Goal: Task Accomplishment & Management: Complete application form

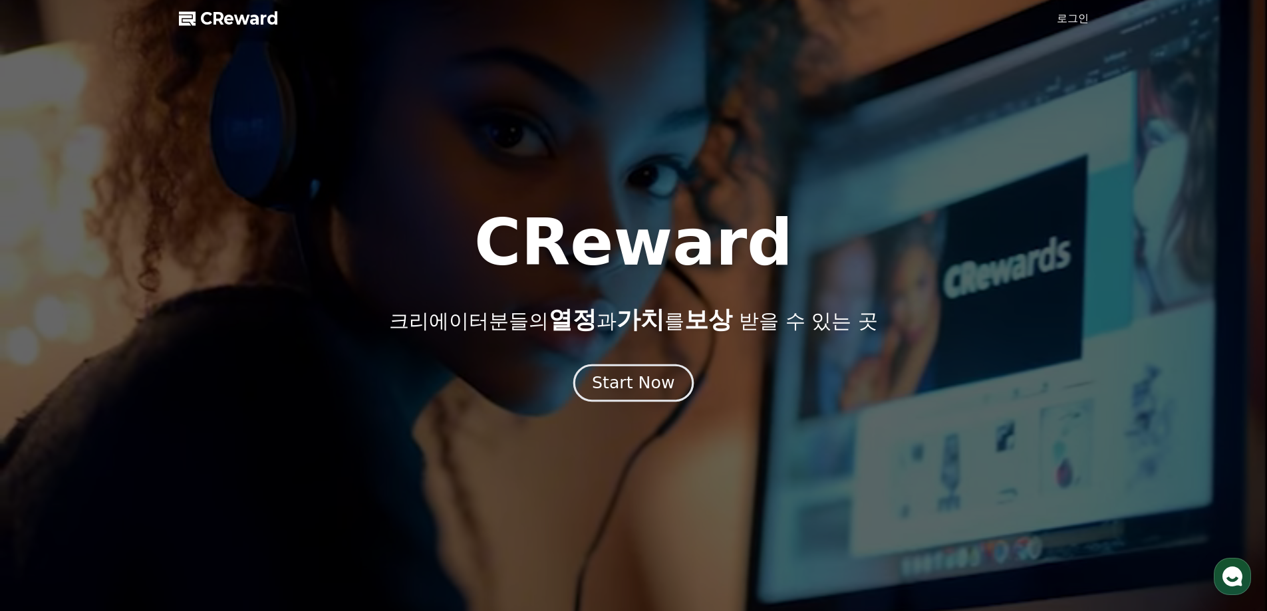
click at [657, 388] on div "Start Now" at bounding box center [633, 383] width 82 height 23
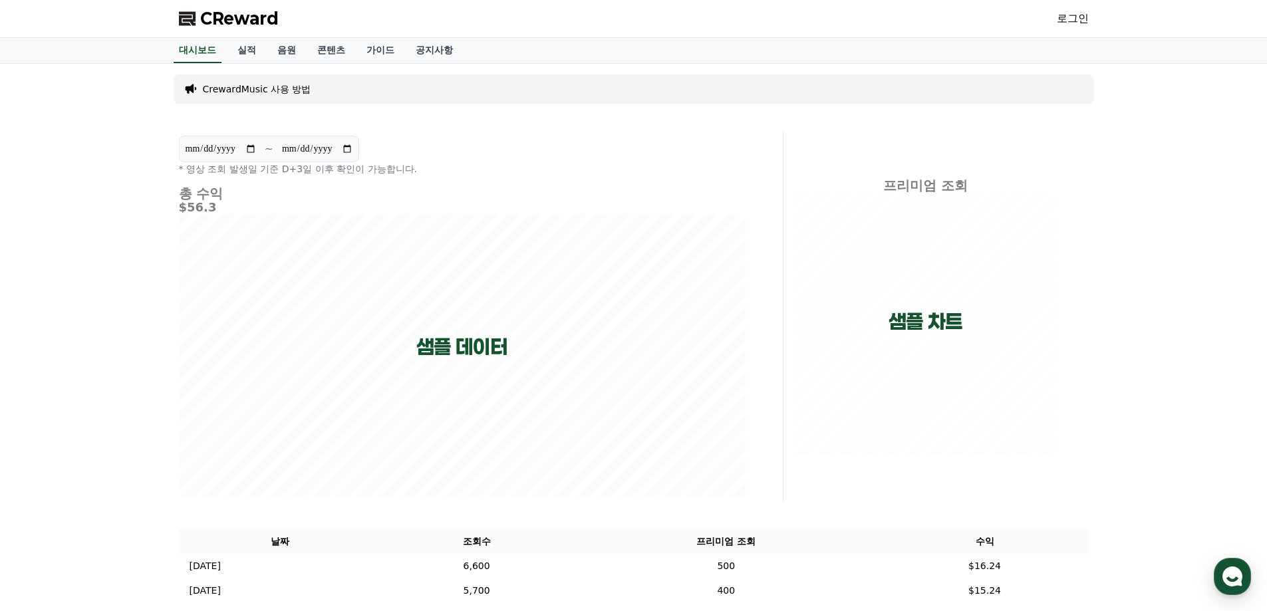
click at [1087, 14] on link "로그인" at bounding box center [1073, 19] width 32 height 16
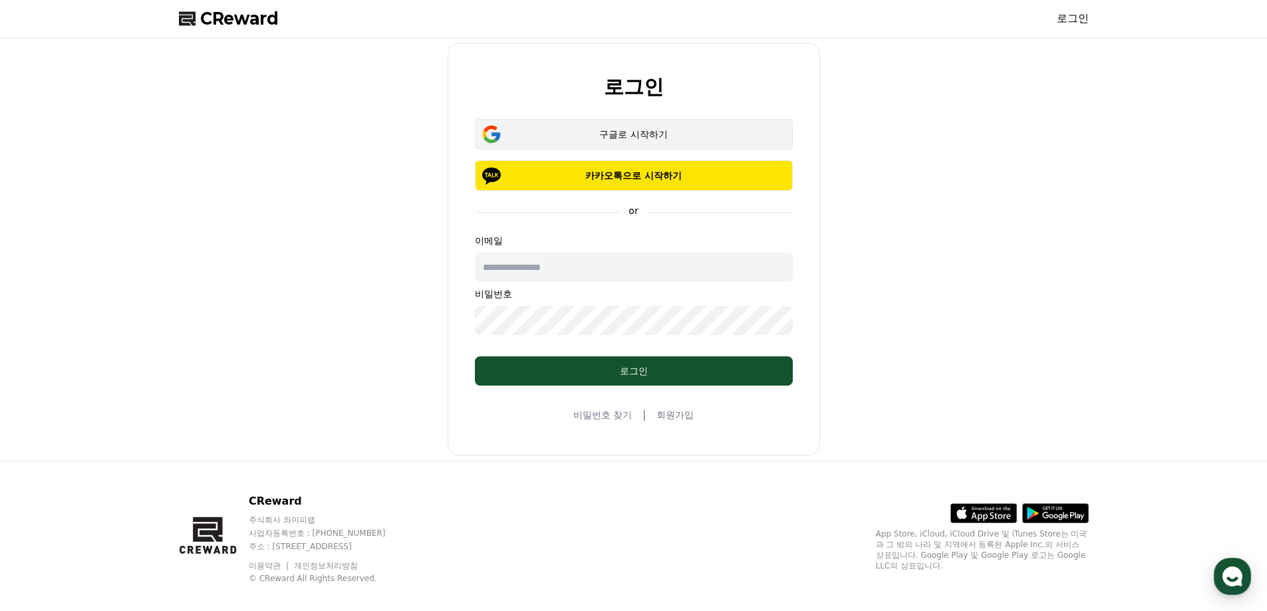
click at [633, 135] on div "구글로 시작하기" at bounding box center [633, 134] width 279 height 13
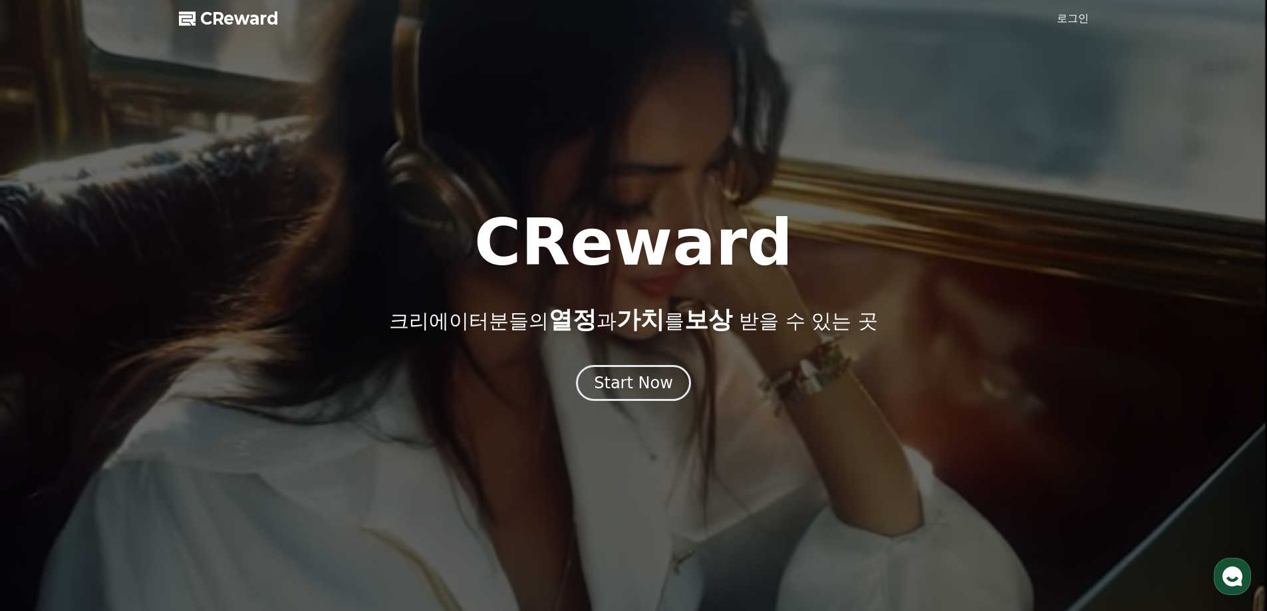
click at [1063, 17] on link "로그인" at bounding box center [1073, 19] width 32 height 16
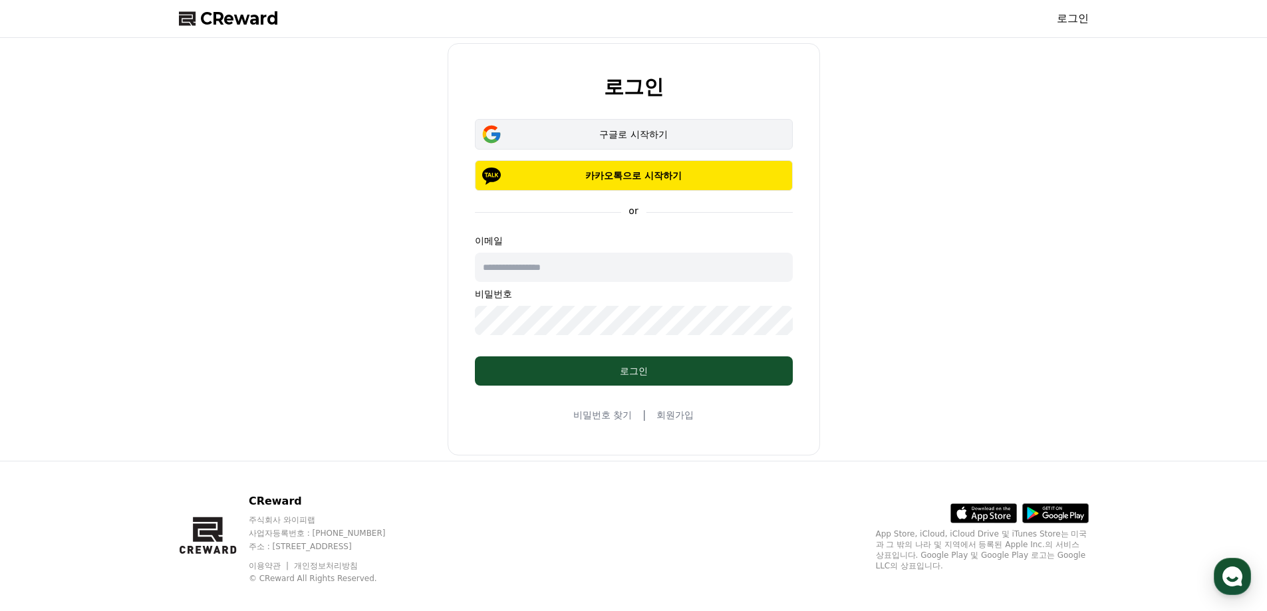
click at [607, 136] on div "구글로 시작하기" at bounding box center [633, 134] width 279 height 13
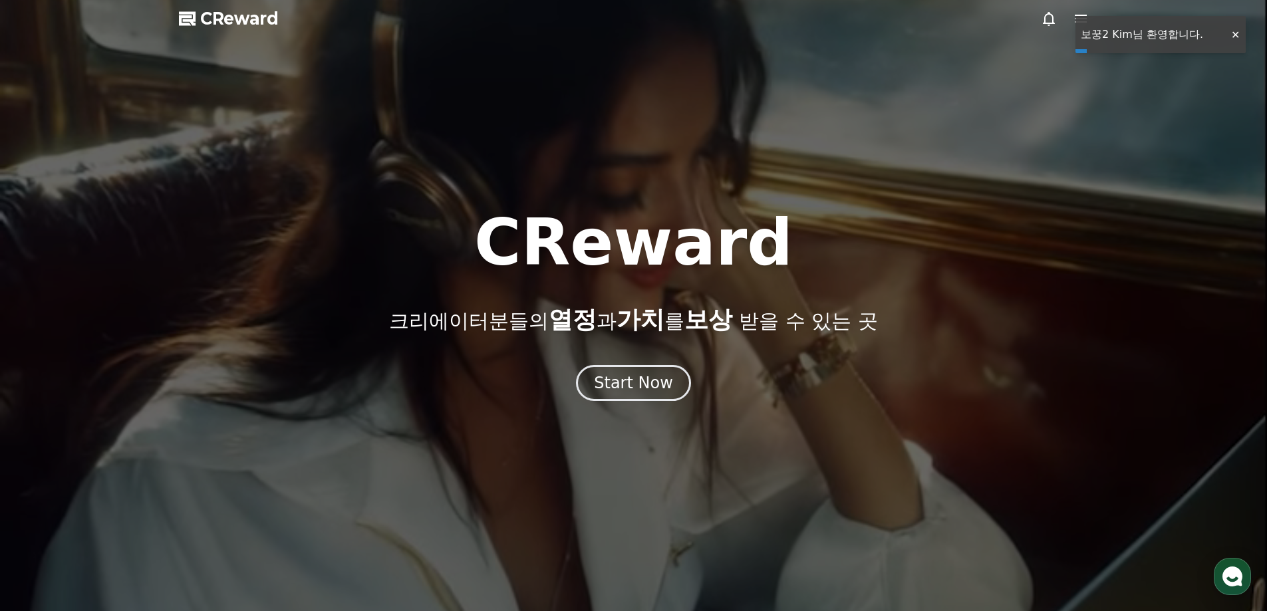
click at [1230, 35] on div at bounding box center [1234, 35] width 21 height 13
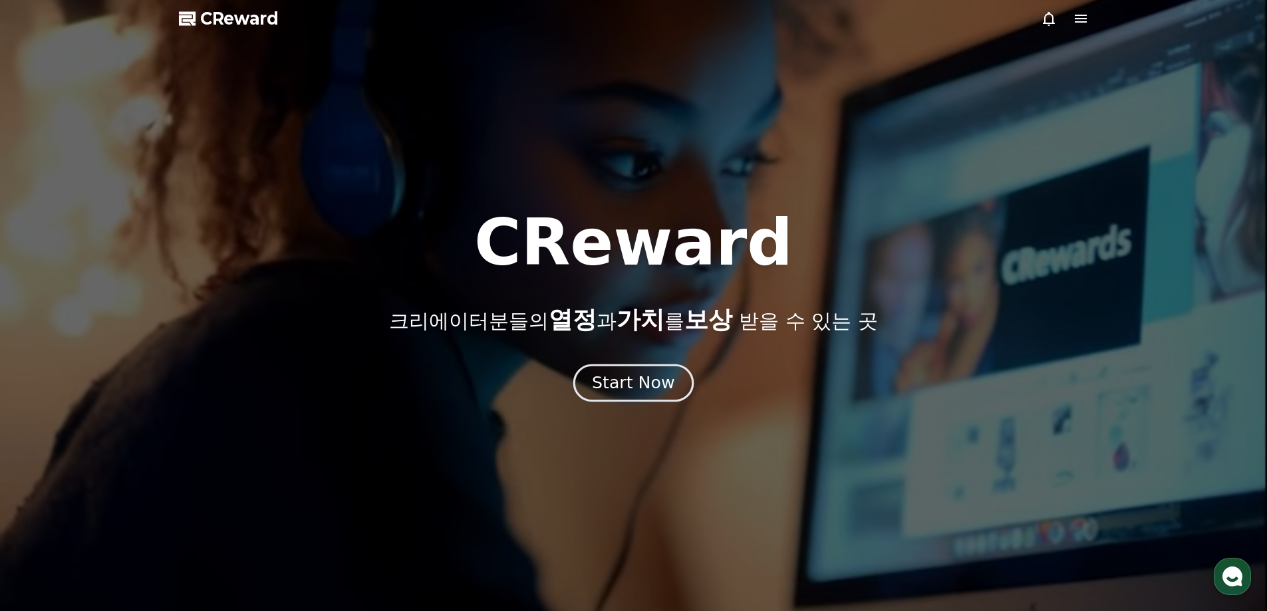
click at [636, 378] on div "Start Now" at bounding box center [633, 383] width 82 height 23
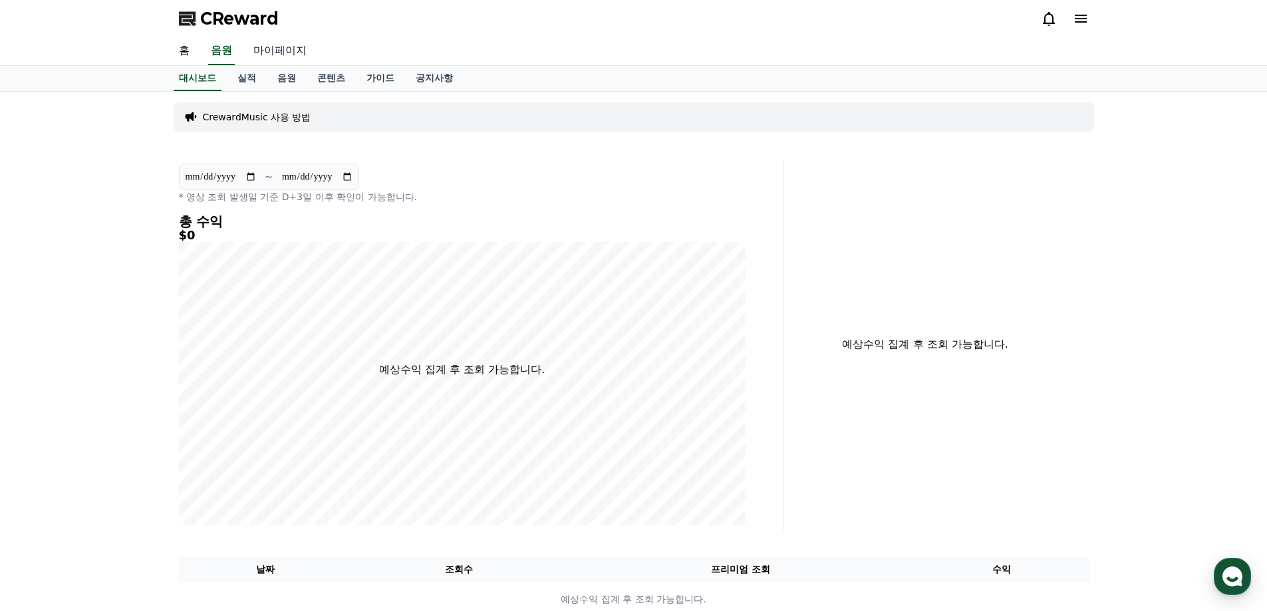
click at [273, 50] on link "마이페이지" at bounding box center [280, 51] width 74 height 28
select select "**********"
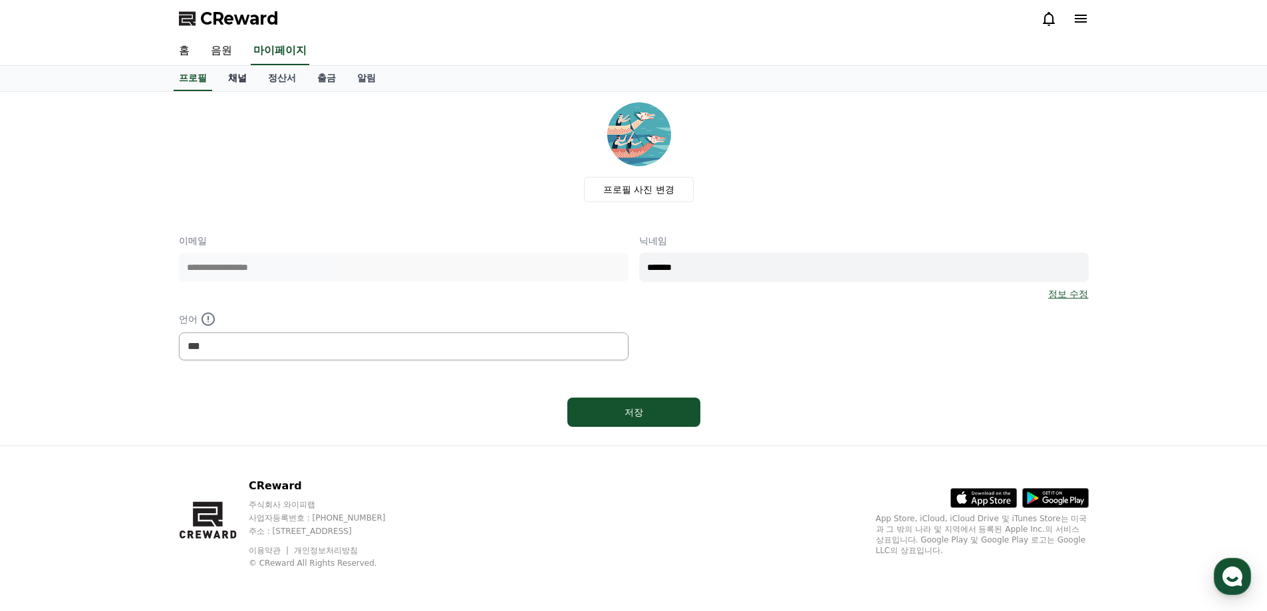
click at [227, 80] on link "채널" at bounding box center [237, 78] width 40 height 25
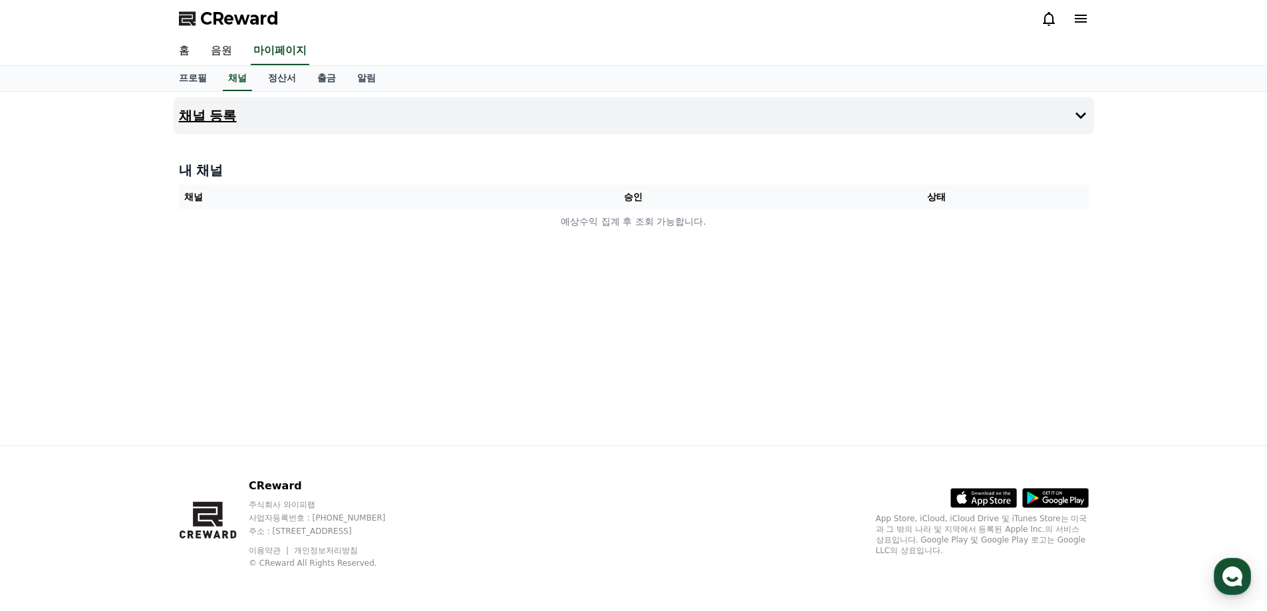
click at [227, 114] on h4 "채널 등록" at bounding box center [208, 115] width 58 height 15
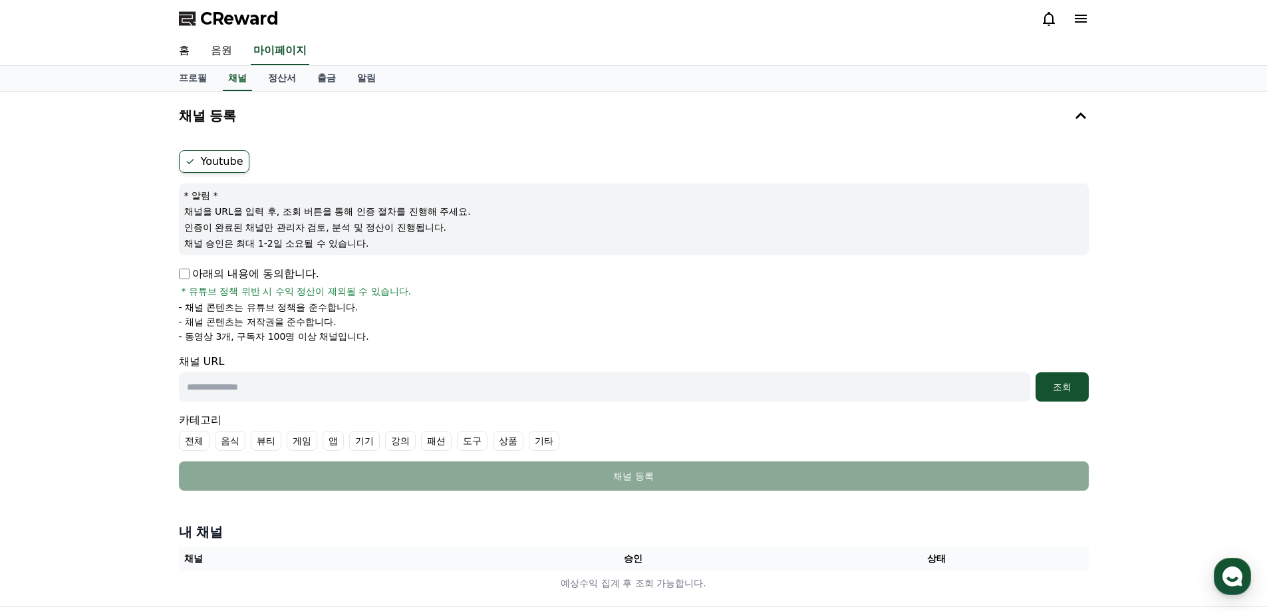
click at [392, 386] on input "text" at bounding box center [604, 386] width 851 height 29
paste input "**********"
type input "**********"
click at [1068, 380] on div "조회" at bounding box center [1062, 386] width 43 height 13
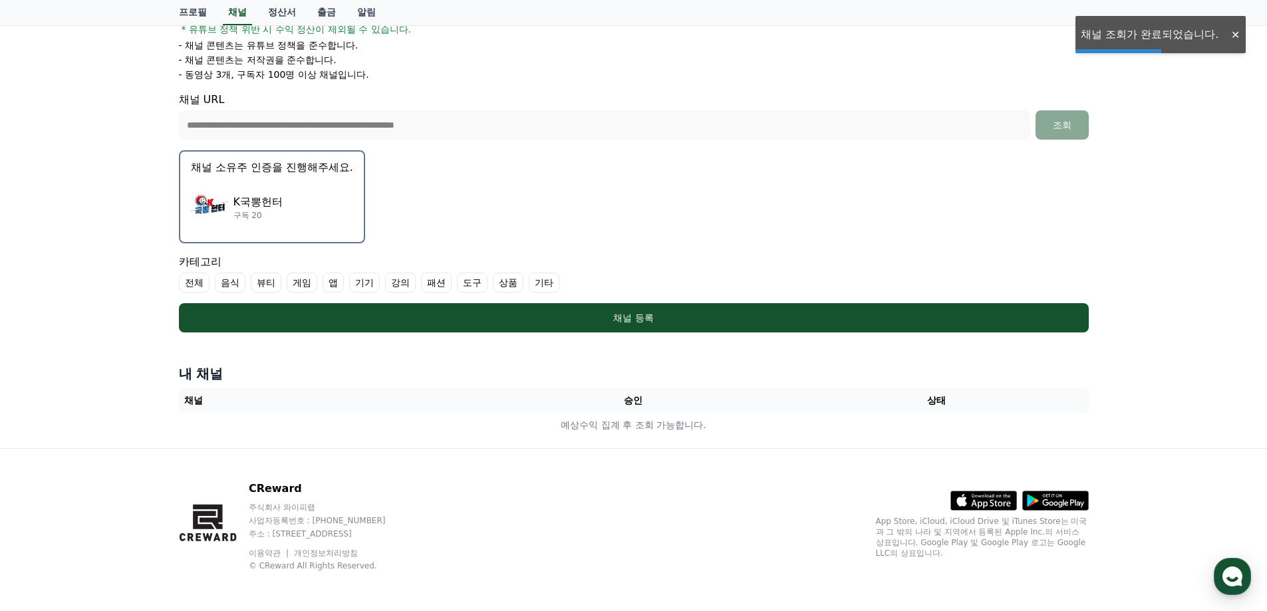
scroll to position [265, 0]
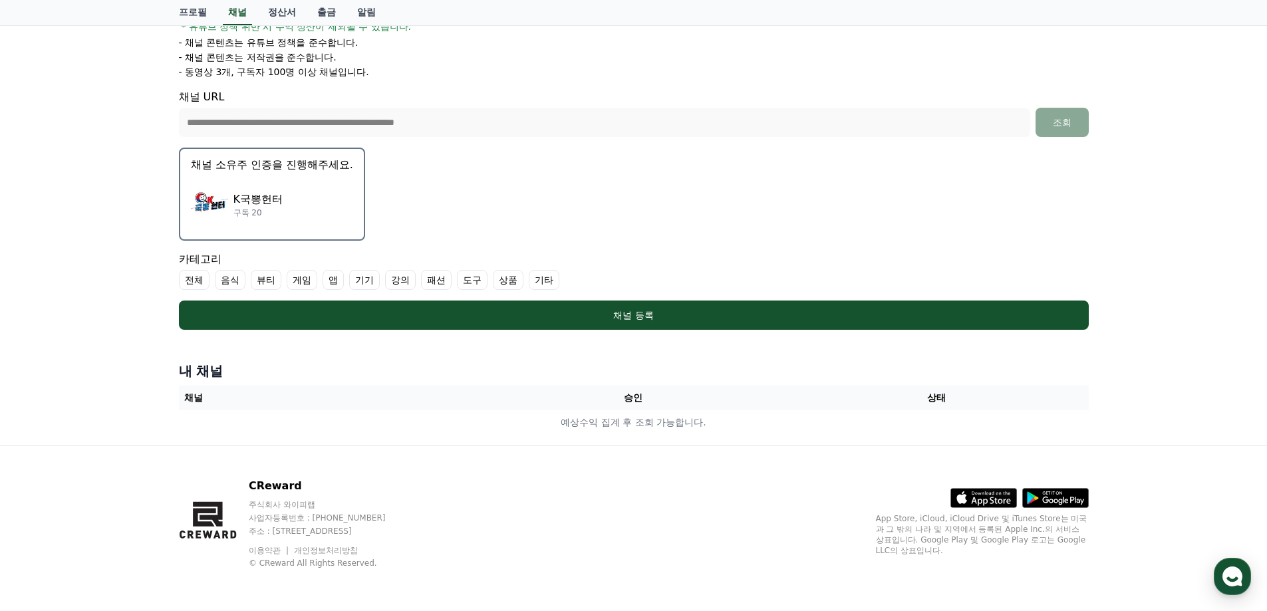
click at [282, 200] on div "K국뽕헌터 구독 20" at bounding box center [272, 204] width 162 height 53
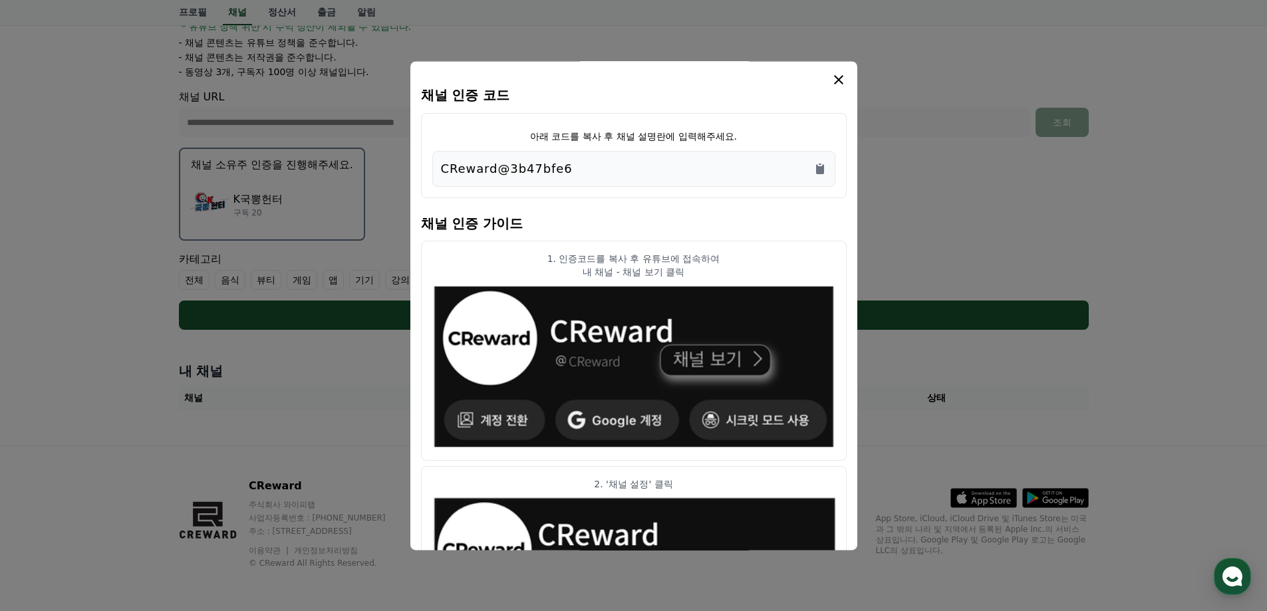
drag, startPoint x: 579, startPoint y: 175, endPoint x: 370, endPoint y: 175, distance: 208.1
click at [370, 335] on div "채널 인증 코드 아래 코드를 복사 후 채널 설명란에 입력해주세요. CReward@3b47bfe6 채널 인증 가이드 1. 인증코드를 복사 후 유…" at bounding box center [634, 335] width 920 height 0
click at [707, 197] on div "아래 코드를 복사 후 채널 설명란에 입력해주세요. CReward@3b47bfe6" at bounding box center [634, 155] width 426 height 85
click at [820, 163] on icon "Copy to clipboard" at bounding box center [819, 168] width 13 height 13
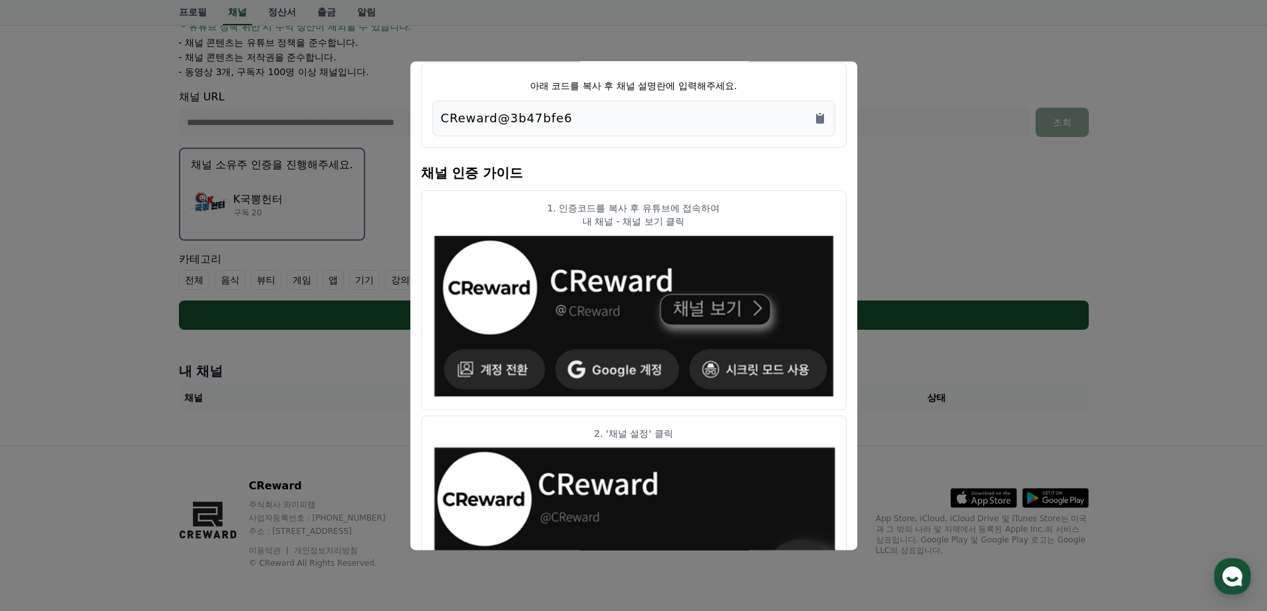
scroll to position [0, 0]
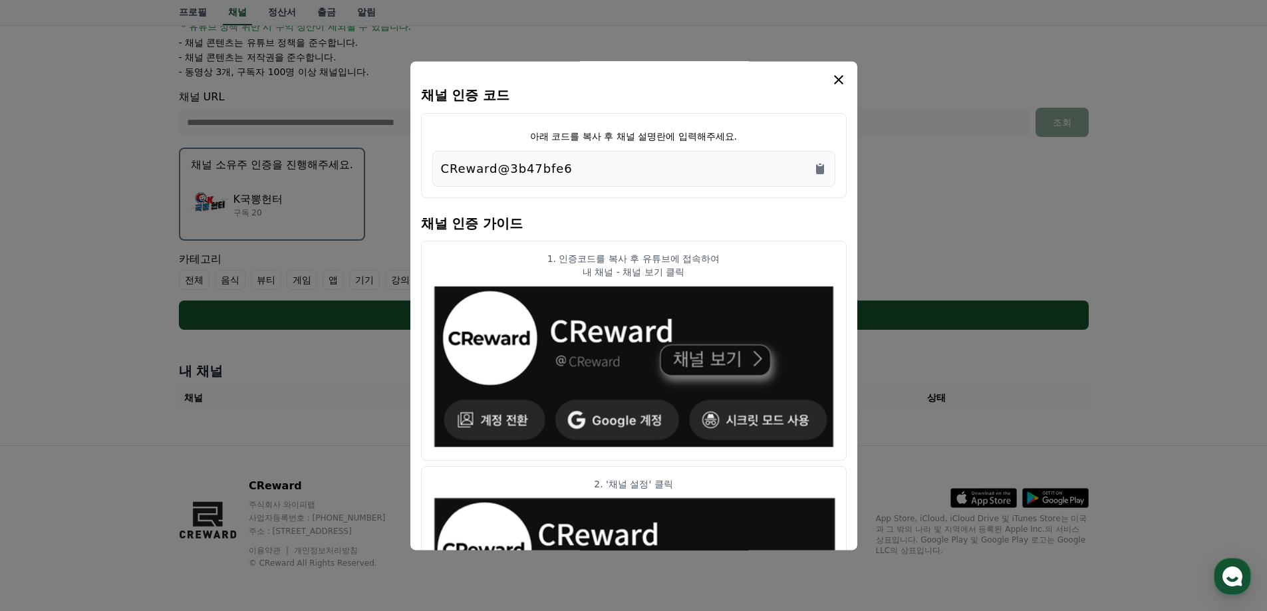
drag, startPoint x: 584, startPoint y: 279, endPoint x: 690, endPoint y: 277, distance: 105.7
click at [689, 277] on article "1. 인증코드를 복사 후 유튜브에 접속하여 내 채널 - 채널 보기 클릭" at bounding box center [634, 351] width 426 height 221
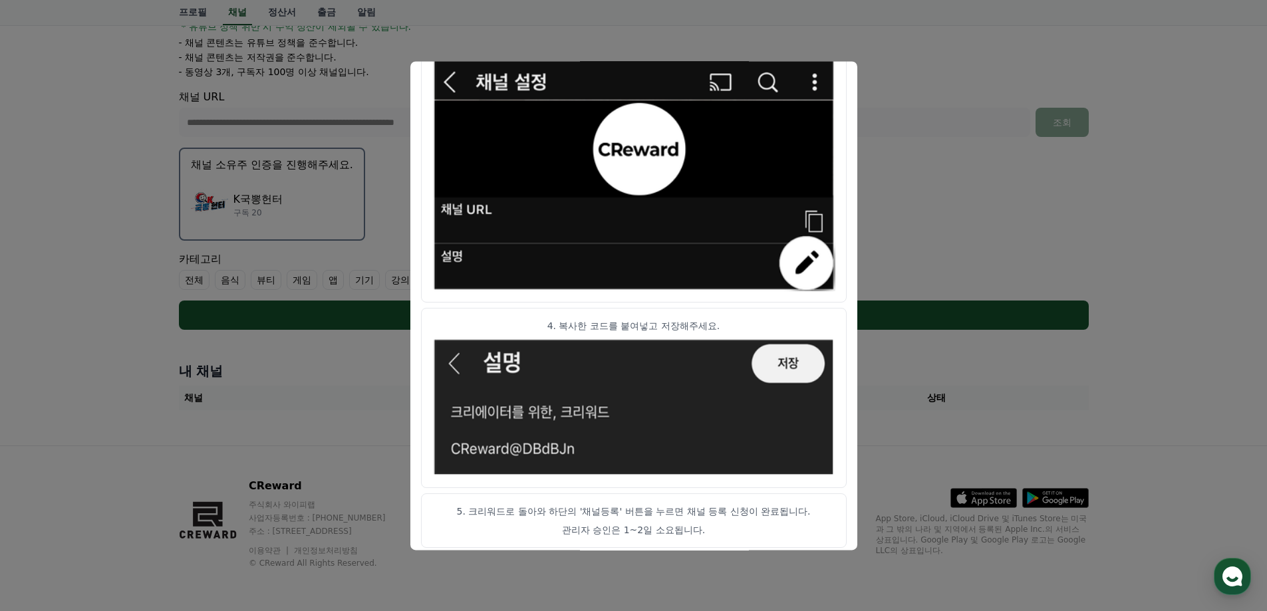
scroll to position [659, 0]
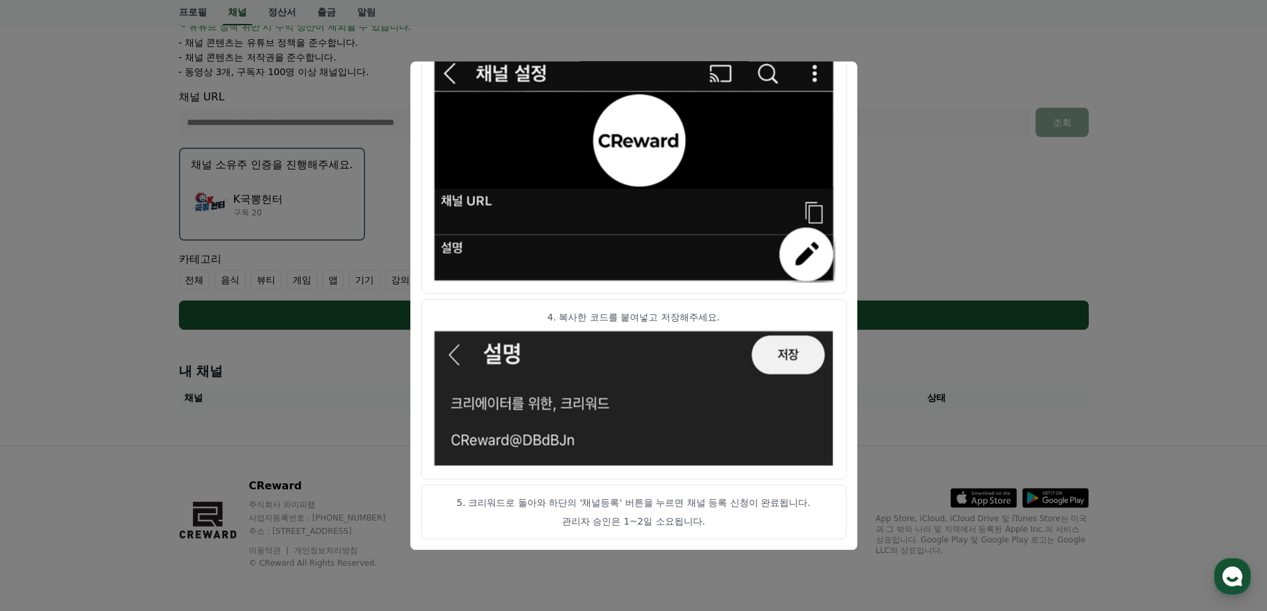
click at [450, 72] on img "modal" at bounding box center [633, 166] width 403 height 234
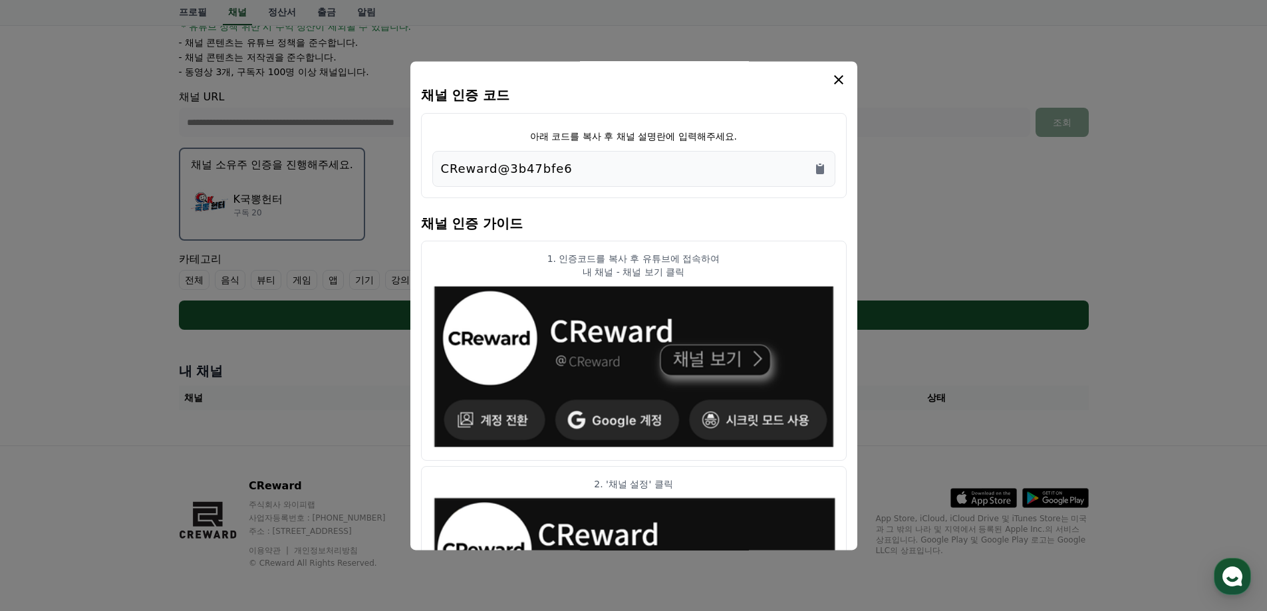
scroll to position [0, 0]
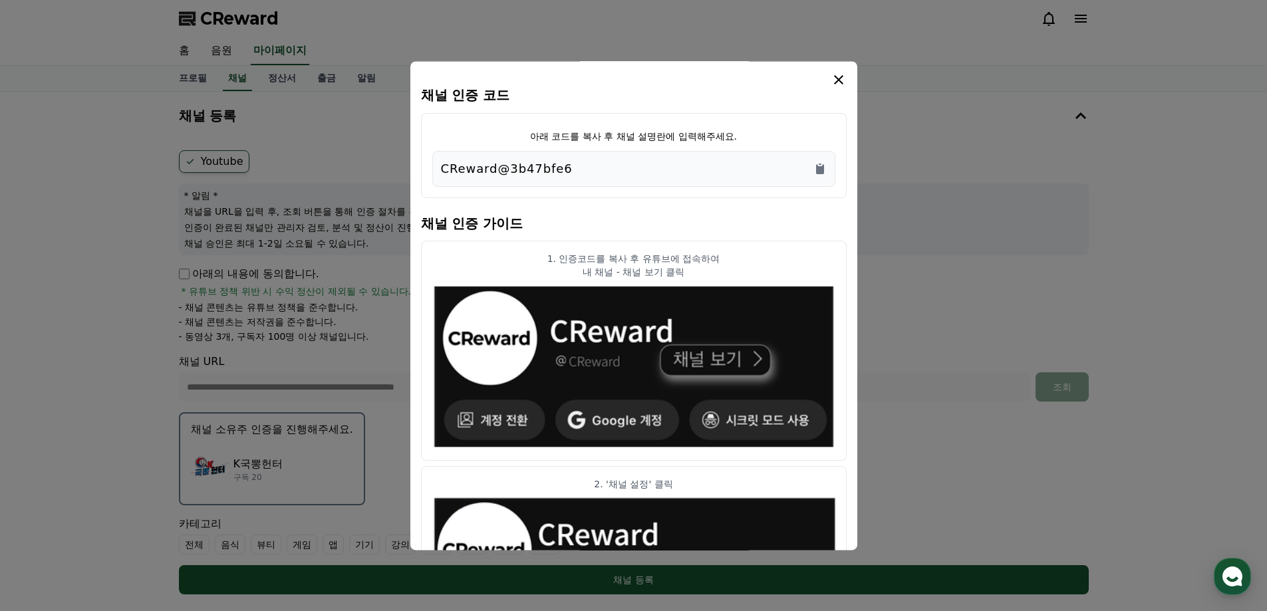
click at [823, 73] on div "modal" at bounding box center [634, 80] width 426 height 16
click at [836, 76] on icon "modal" at bounding box center [839, 80] width 16 height 16
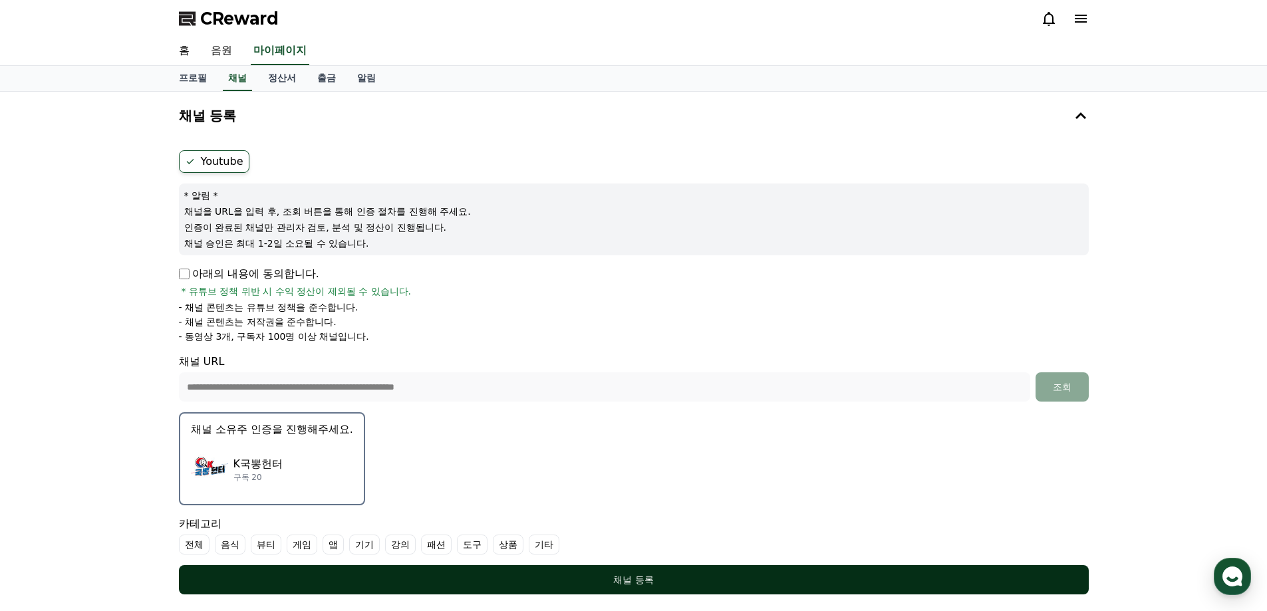
click at [591, 575] on div "채널 등록" at bounding box center [633, 579] width 857 height 13
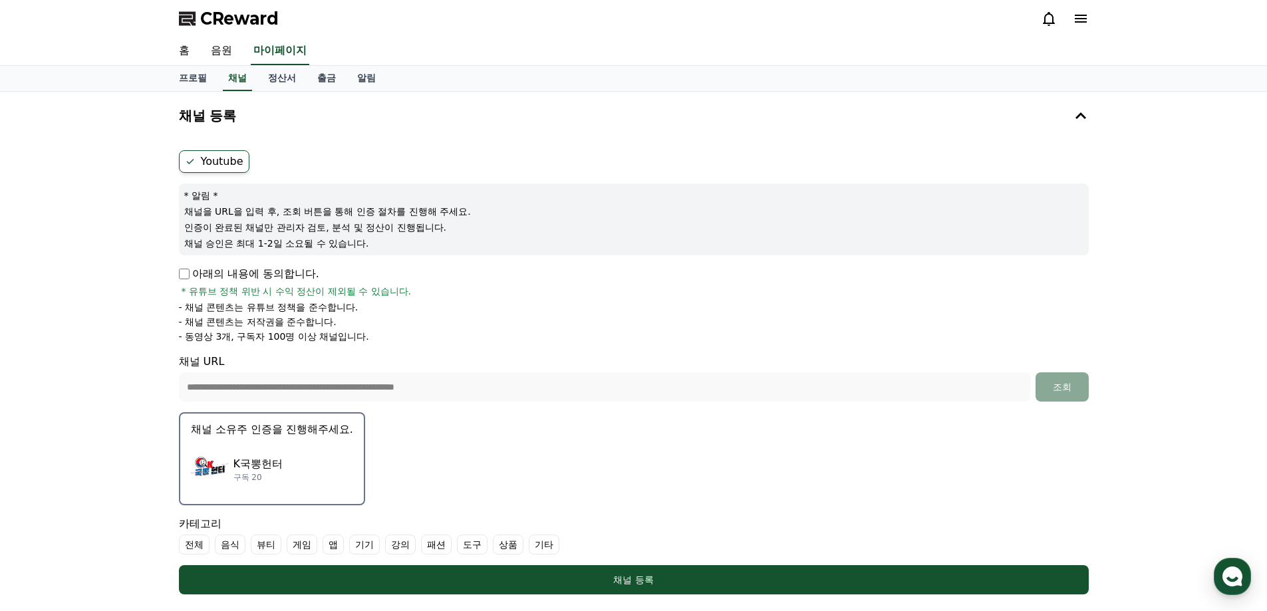
click at [538, 545] on label "기타" at bounding box center [544, 545] width 31 height 20
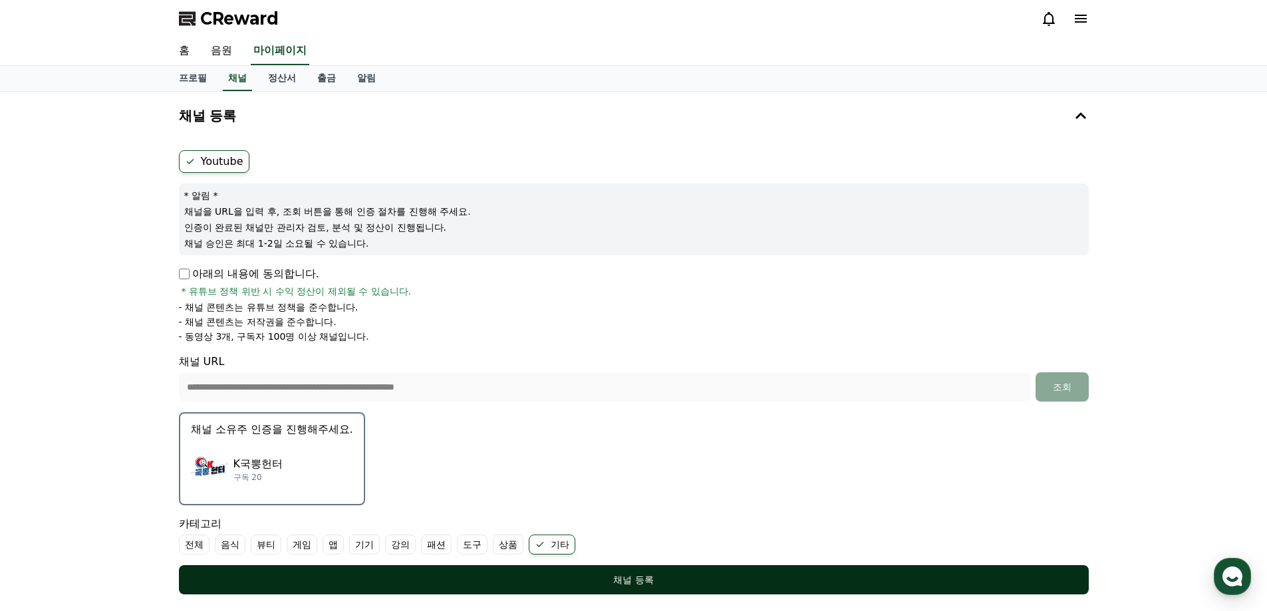
click at [581, 575] on div "채널 등록" at bounding box center [633, 579] width 857 height 13
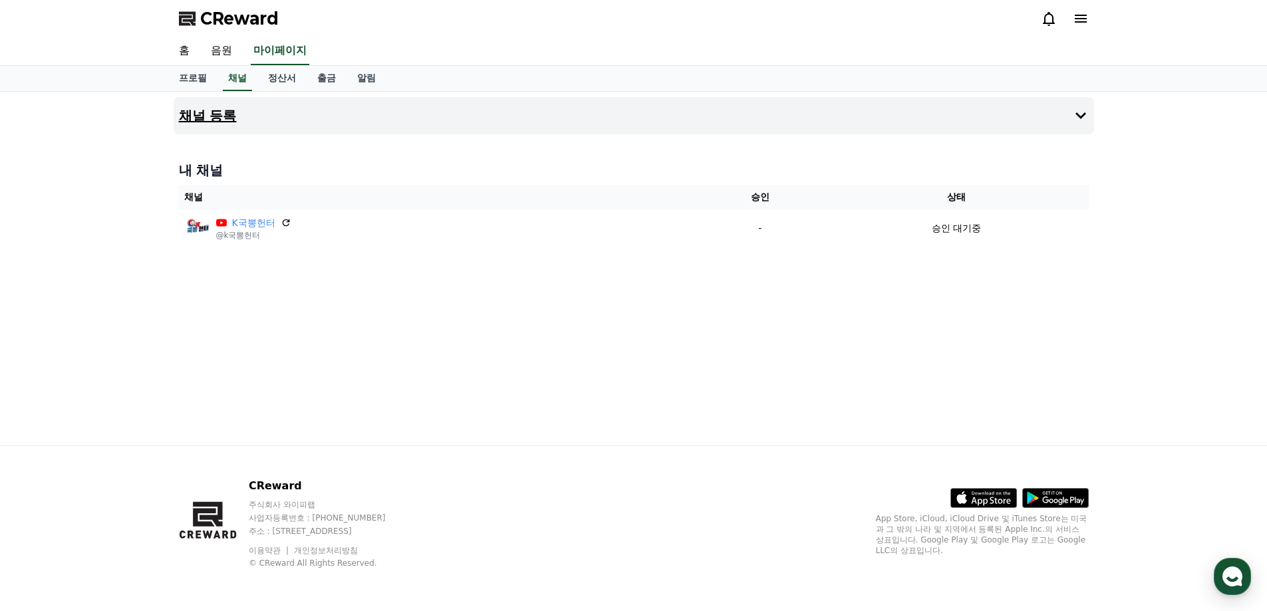
click at [267, 119] on button "채널 등록" at bounding box center [634, 115] width 920 height 37
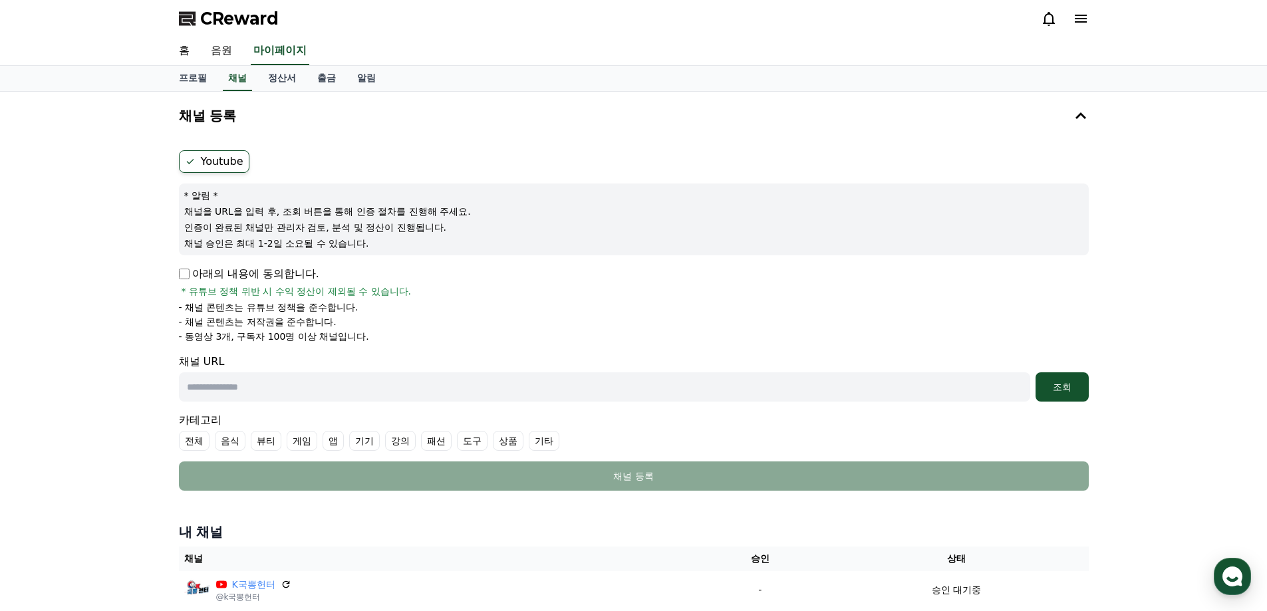
click at [505, 389] on input "text" at bounding box center [604, 386] width 851 height 29
paste input "**********"
type input "**********"
click at [1056, 395] on button "조회" at bounding box center [1061, 386] width 53 height 29
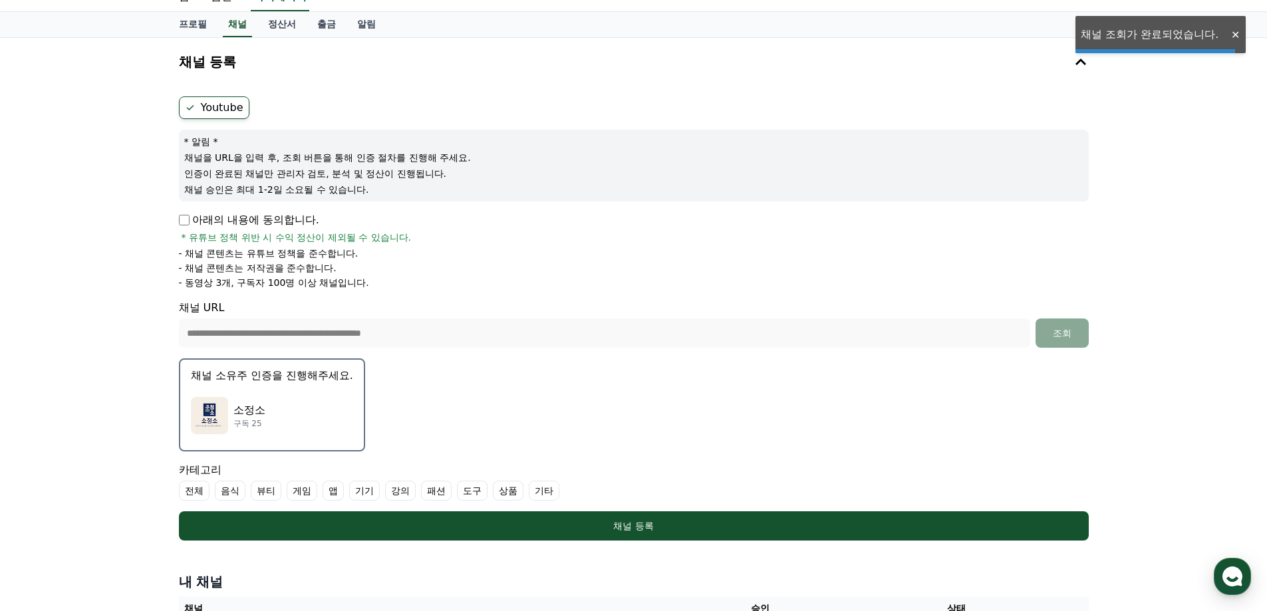
scroll to position [266, 0]
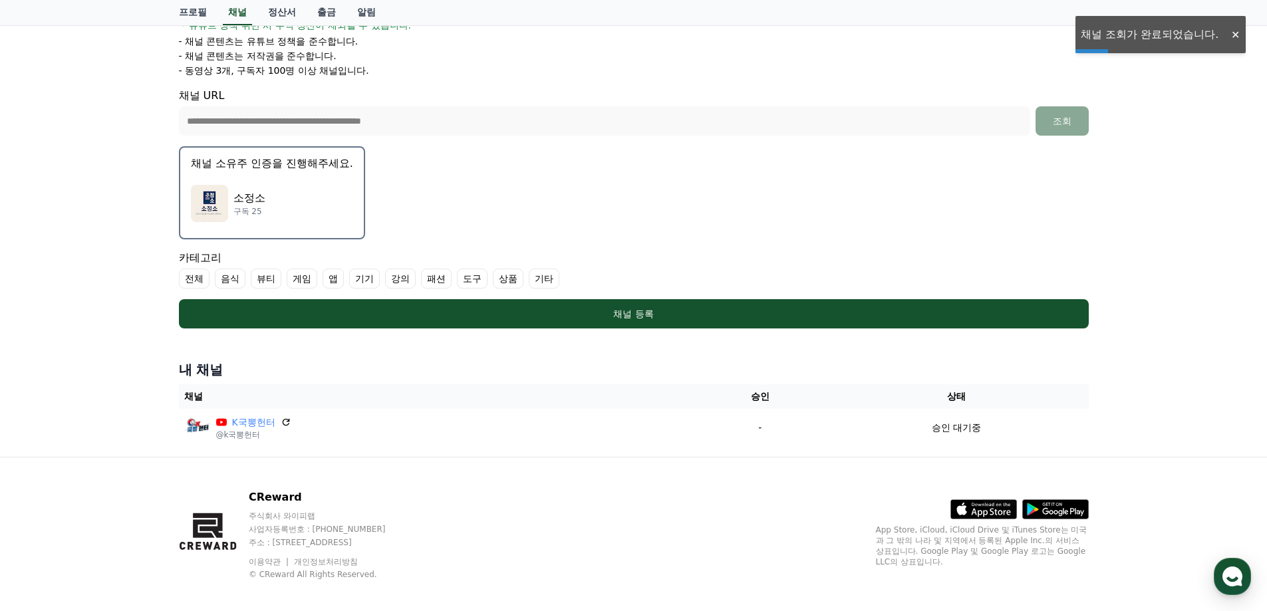
click at [304, 196] on div "소정소 구독 25" at bounding box center [272, 203] width 162 height 53
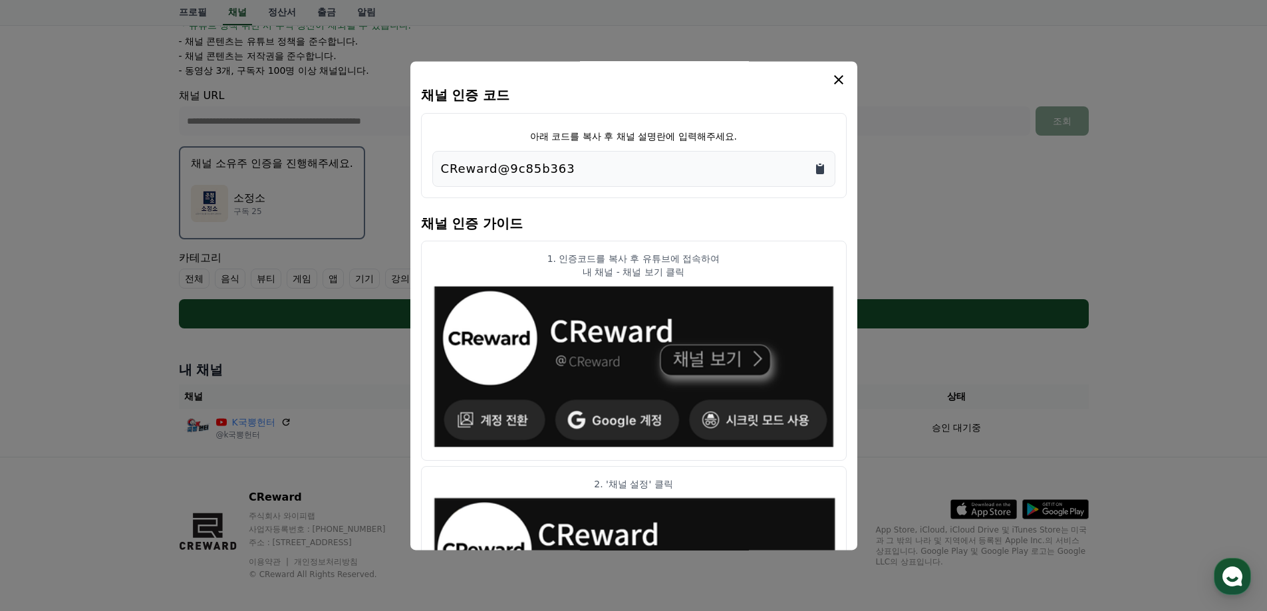
click at [826, 168] on icon "Copy to clipboard" at bounding box center [819, 168] width 13 height 13
click at [820, 168] on icon "Copy to clipboard" at bounding box center [820, 169] width 8 height 10
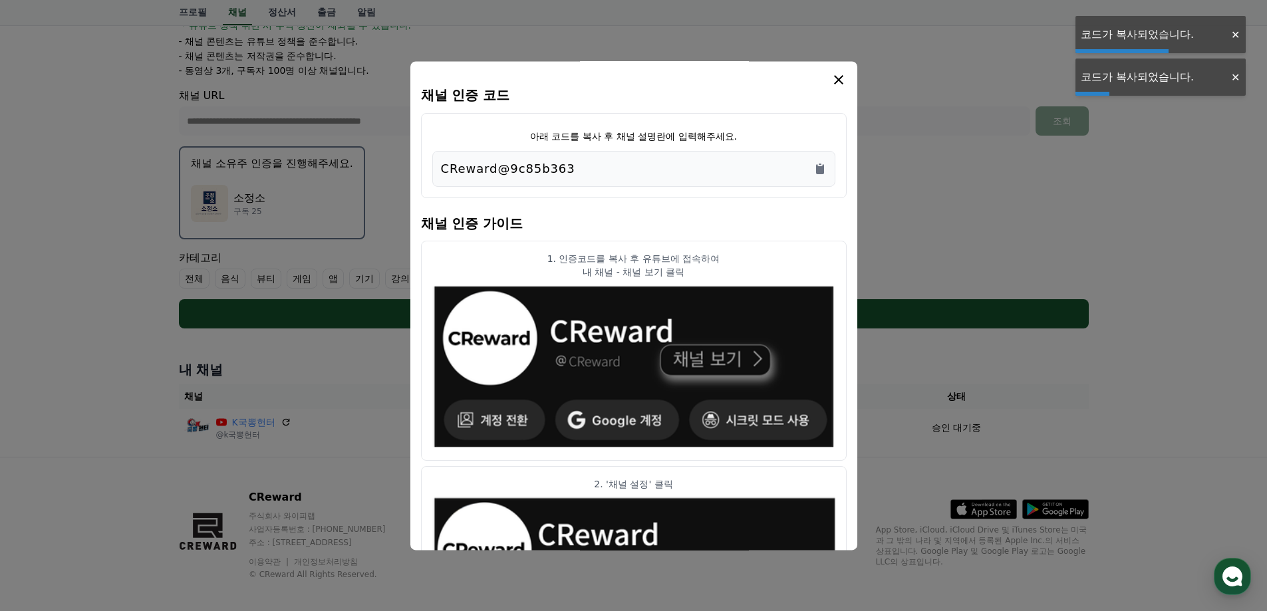
click at [831, 82] on icon "modal" at bounding box center [839, 80] width 16 height 16
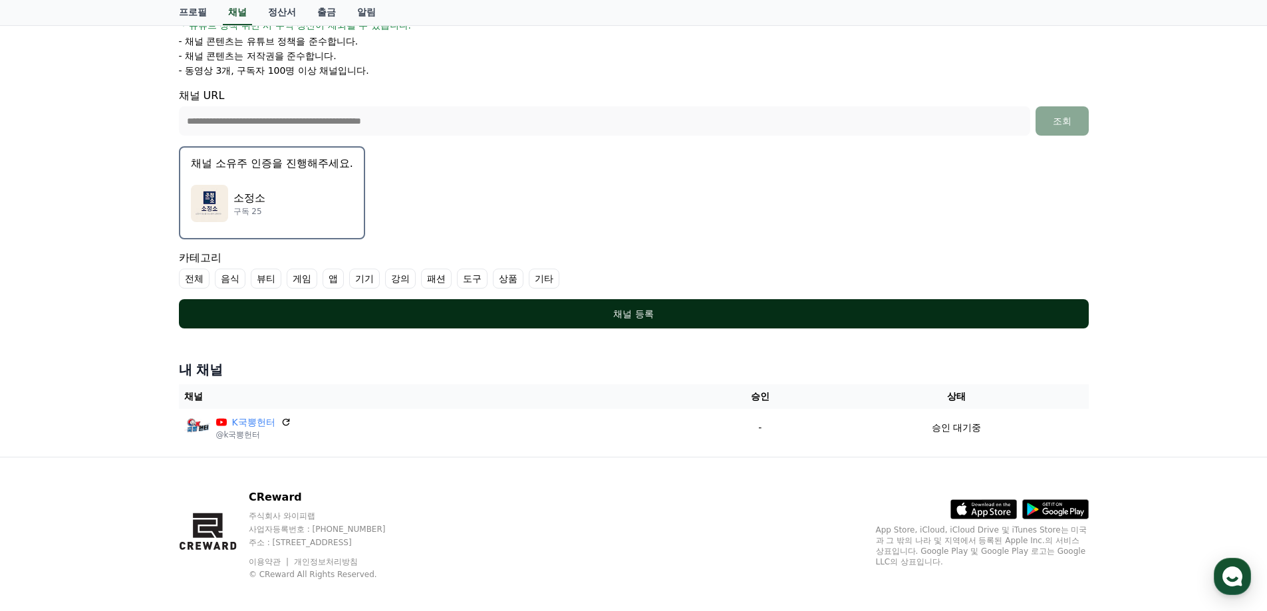
click at [686, 309] on div "채널 등록" at bounding box center [633, 313] width 857 height 13
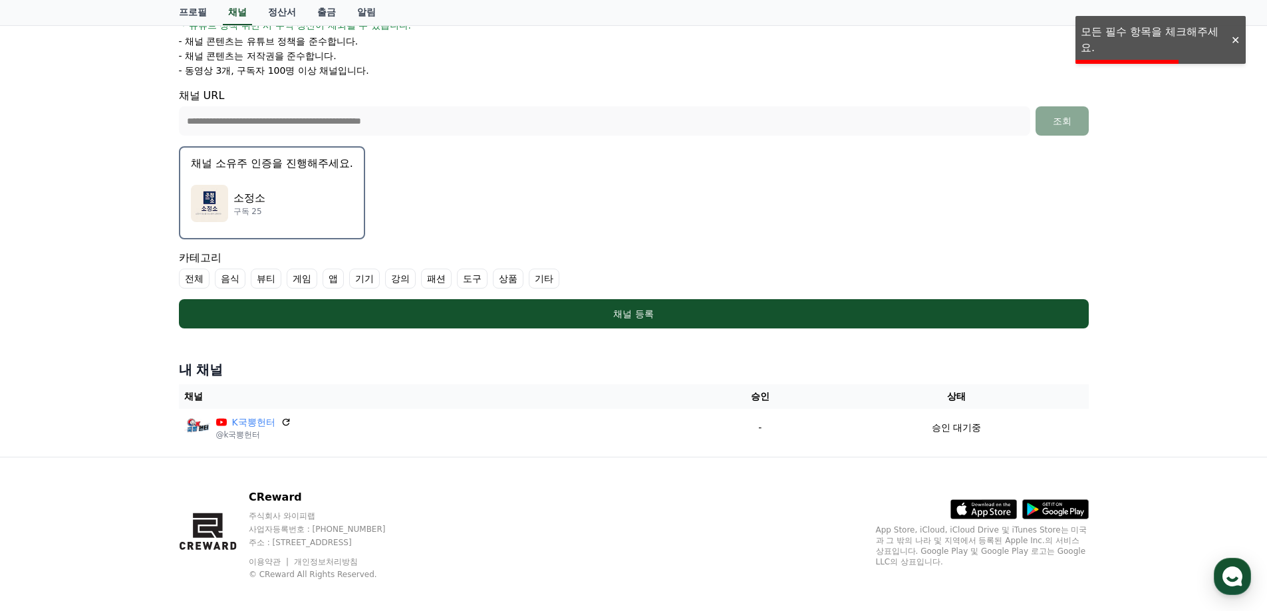
click at [536, 279] on label "기타" at bounding box center [544, 279] width 31 height 20
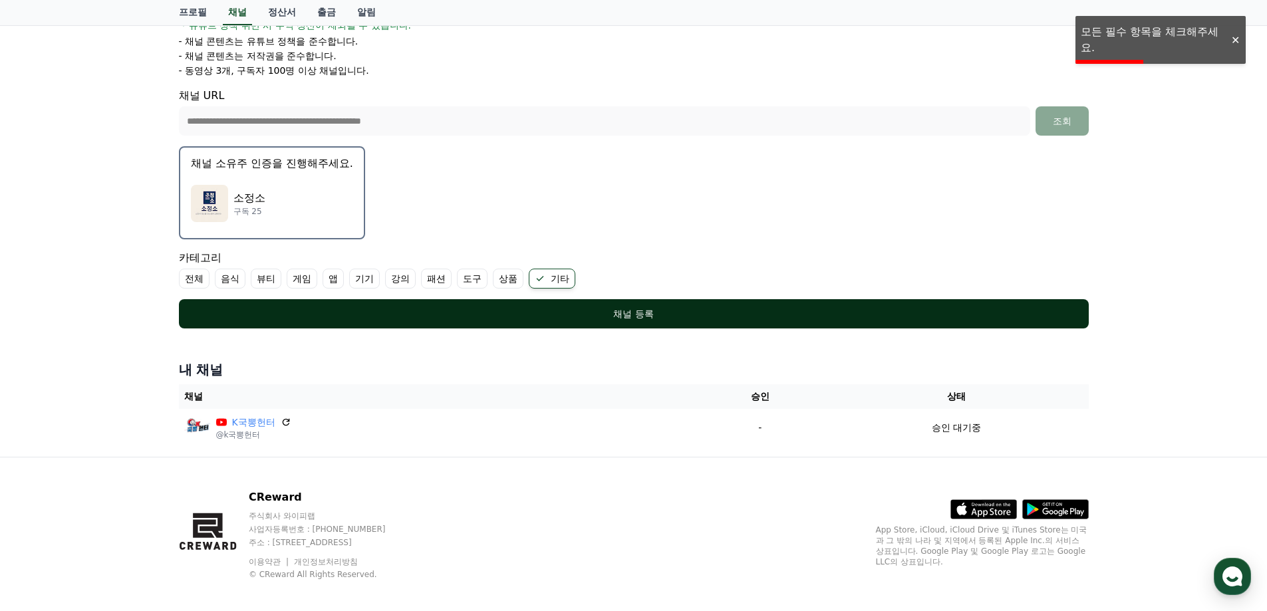
click at [445, 301] on button "채널 등록" at bounding box center [634, 313] width 910 height 29
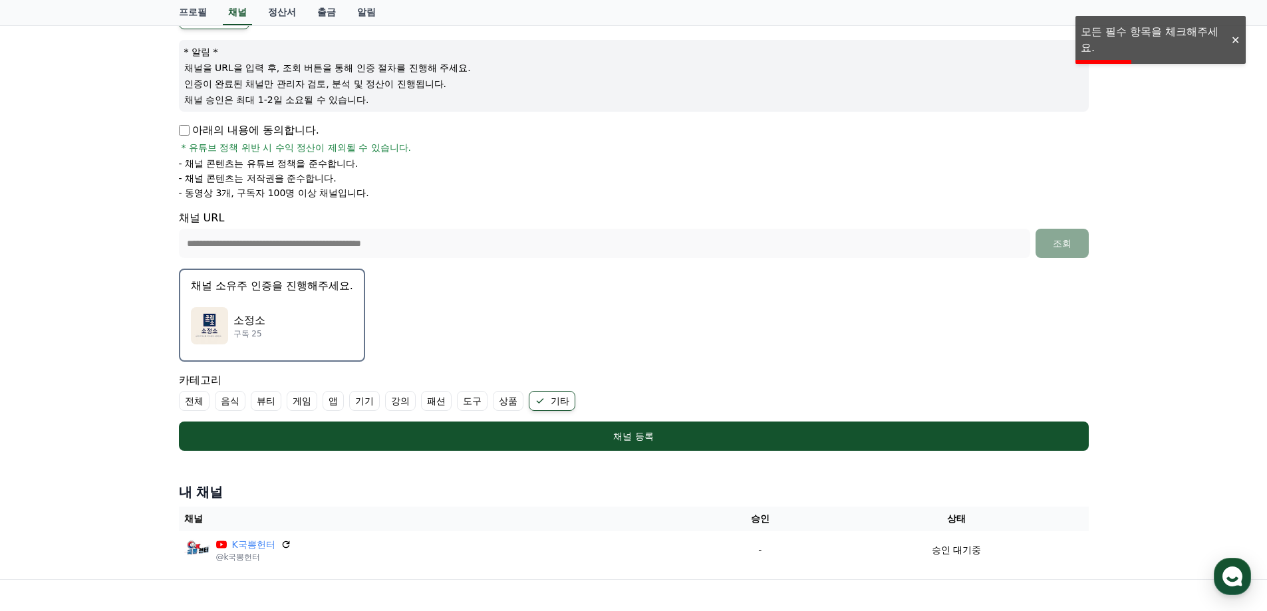
scroll to position [133, 0]
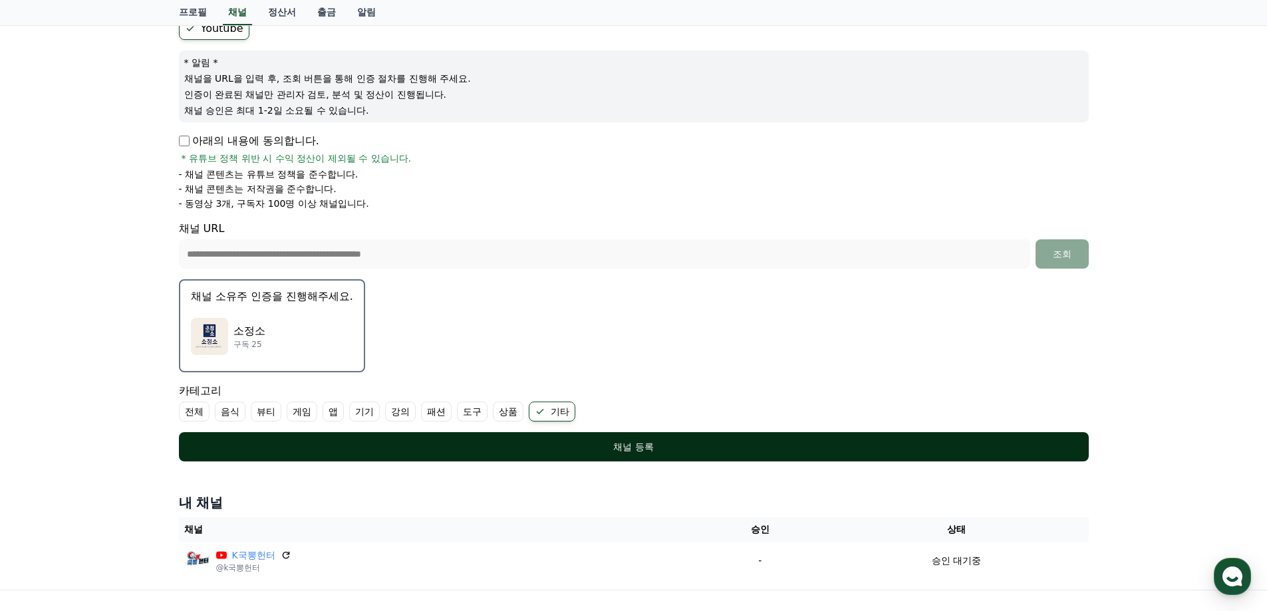
click at [624, 445] on div "채널 등록" at bounding box center [633, 446] width 857 height 13
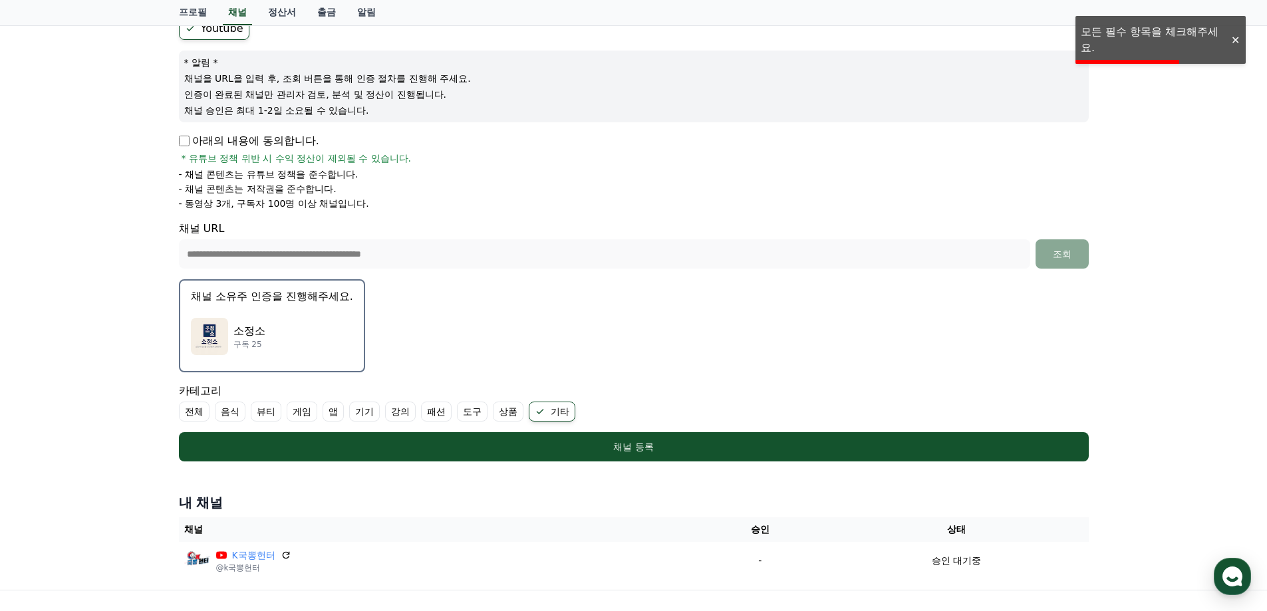
click at [309, 344] on div "소정소 구독 25" at bounding box center [272, 336] width 162 height 53
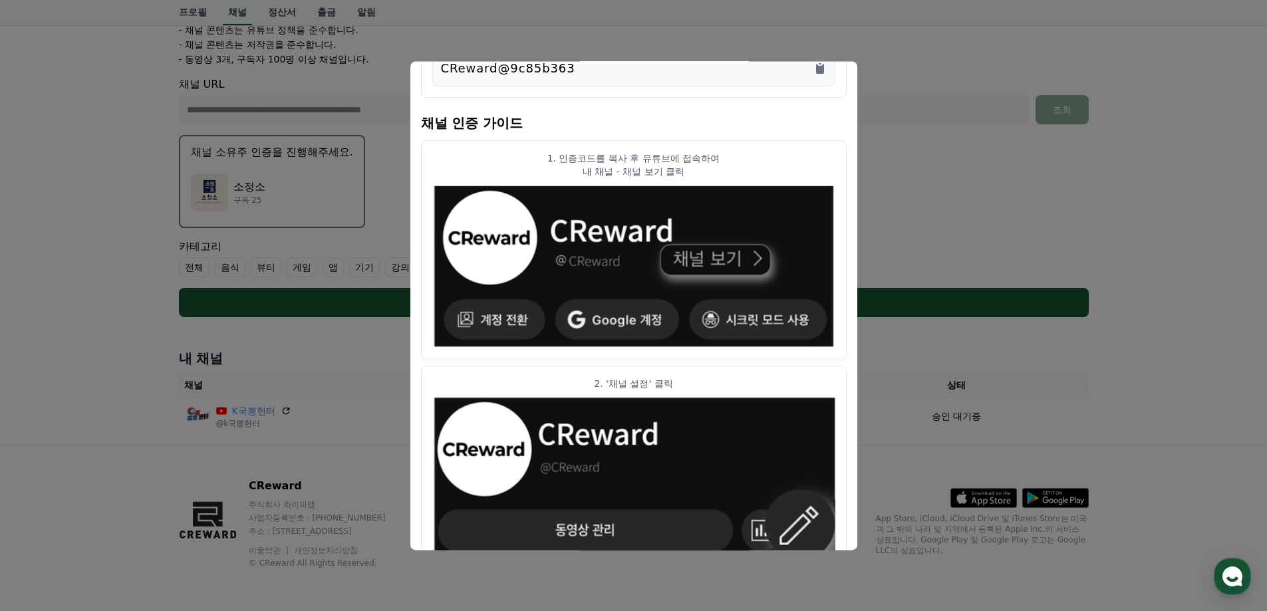
scroll to position [0, 0]
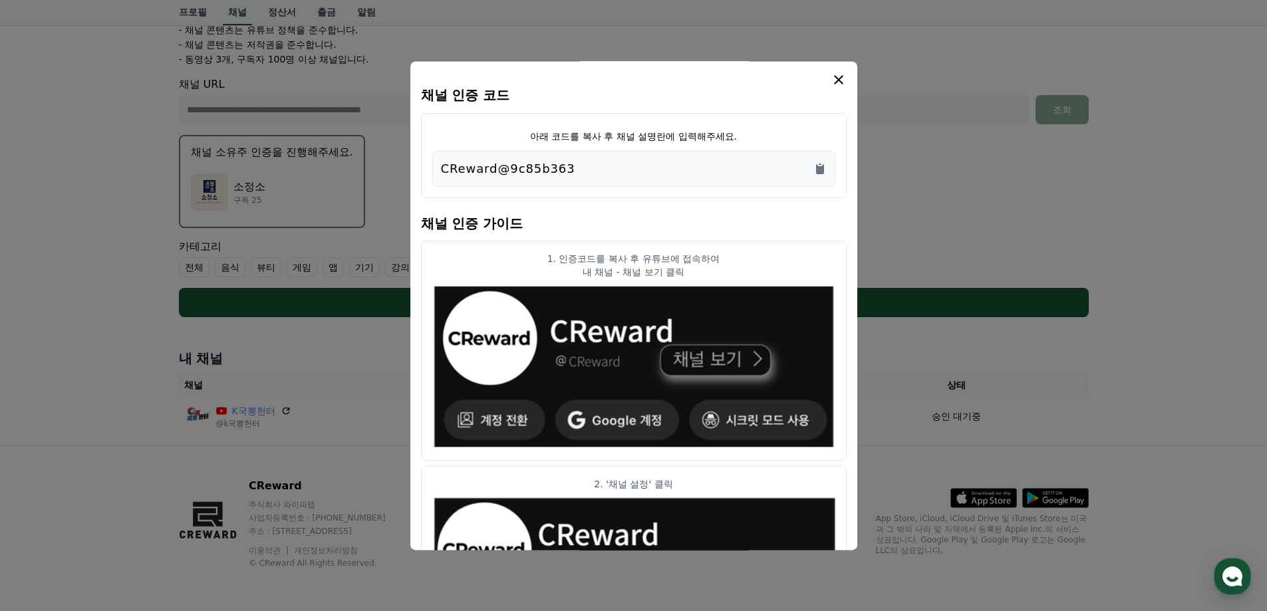
click at [840, 75] on icon "modal" at bounding box center [839, 80] width 16 height 16
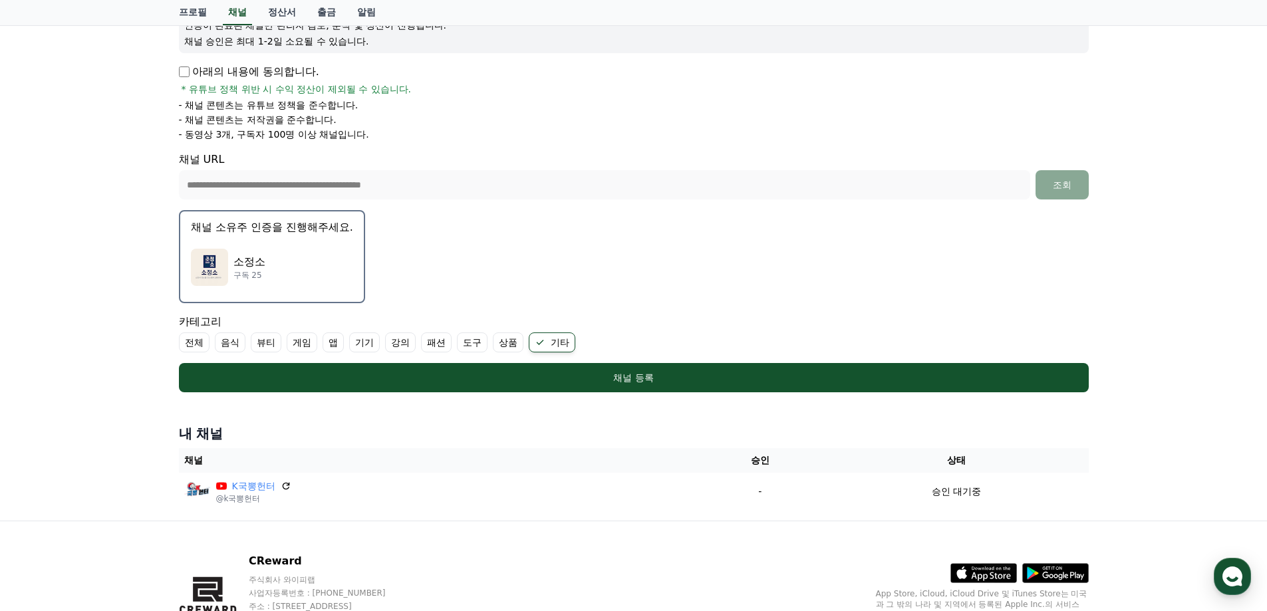
scroll to position [78, 0]
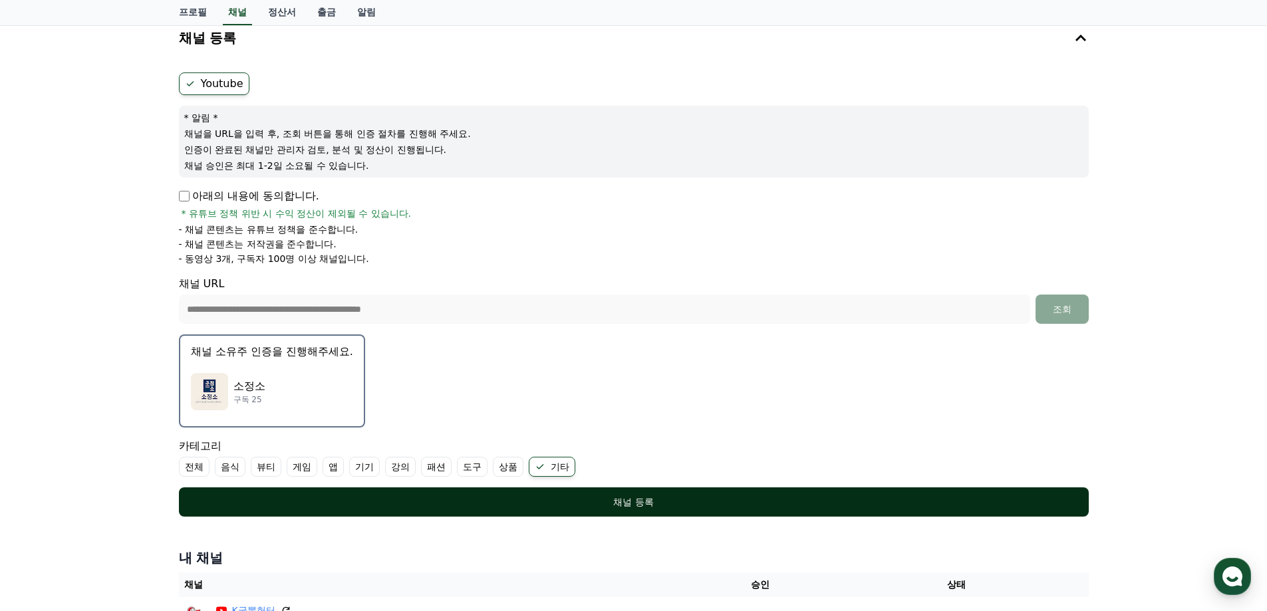
click at [378, 496] on div "채널 등록" at bounding box center [633, 501] width 857 height 13
